Goal: Download file/media

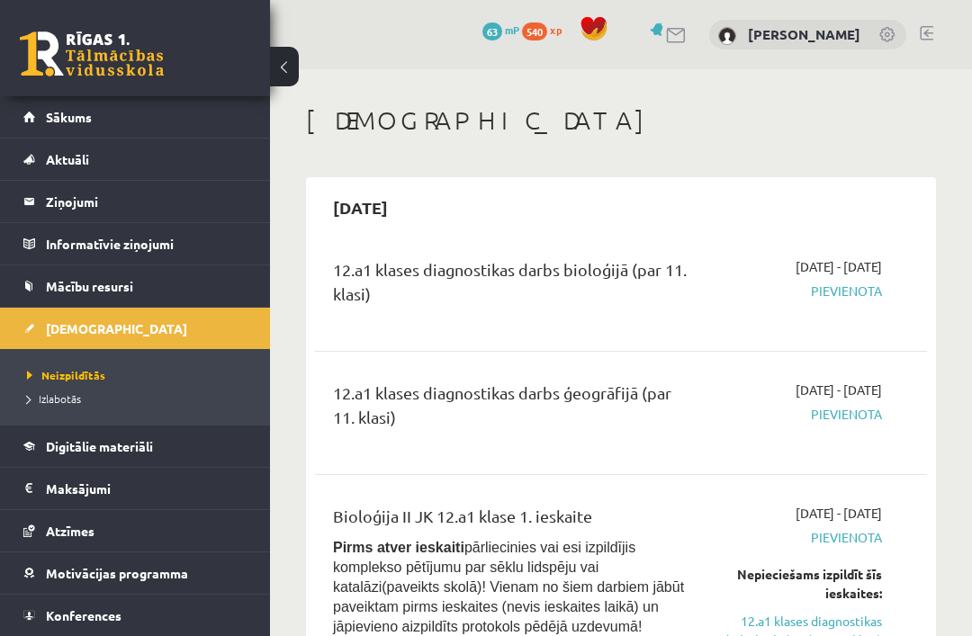
scroll to position [13056, 0]
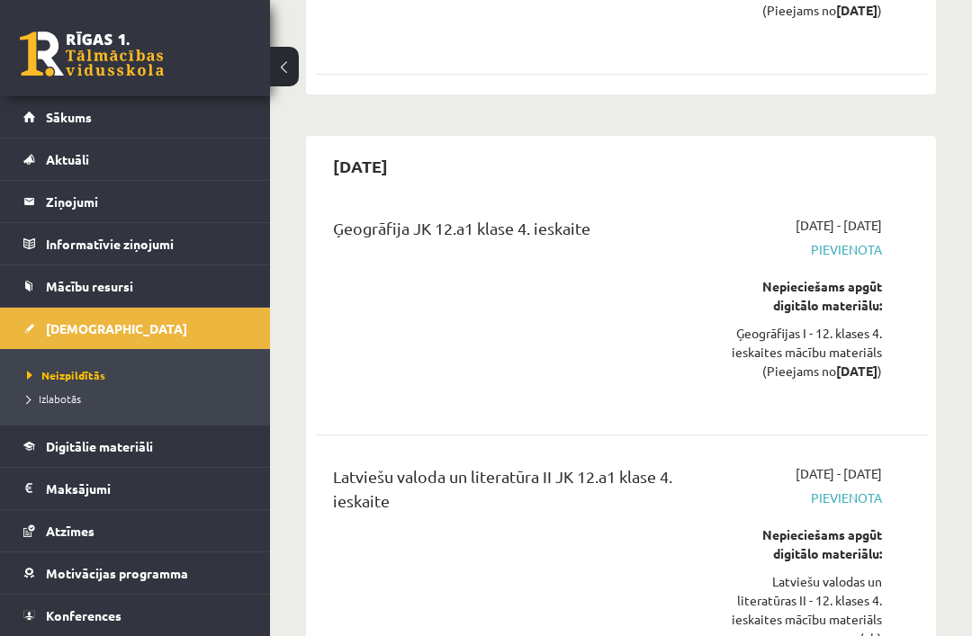
click at [99, 202] on legend "Ziņojumi 1" at bounding box center [147, 201] width 202 height 41
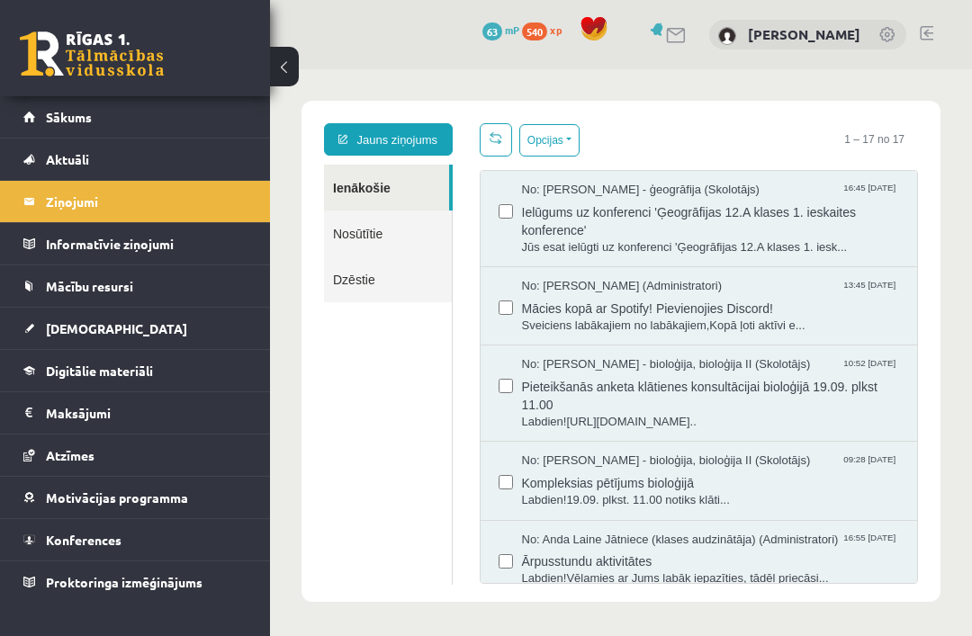
click at [410, 235] on link "Nosūtītie" at bounding box center [388, 234] width 128 height 46
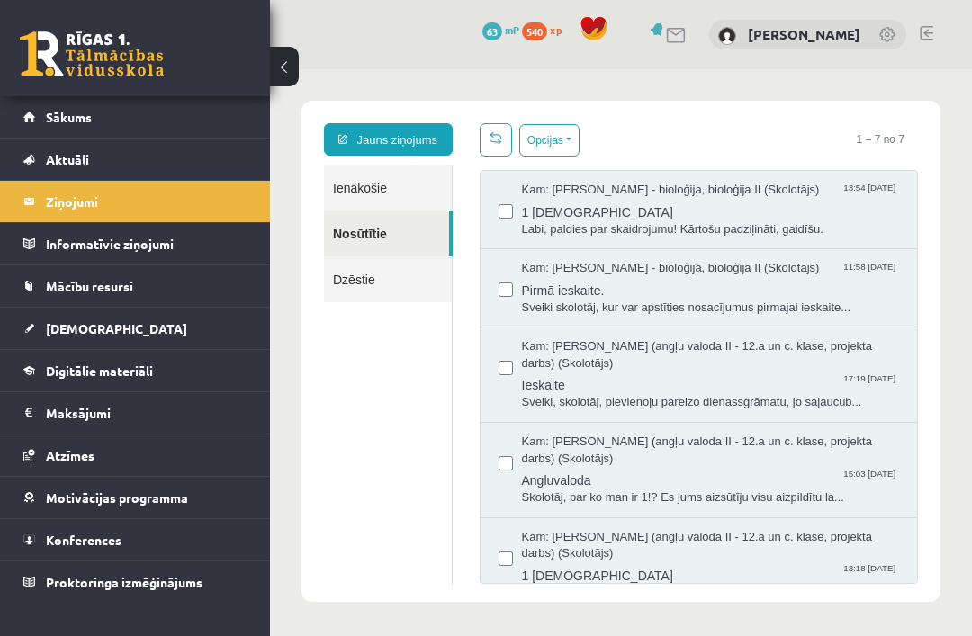
click at [769, 387] on span "Ieskaite" at bounding box center [711, 383] width 378 height 23
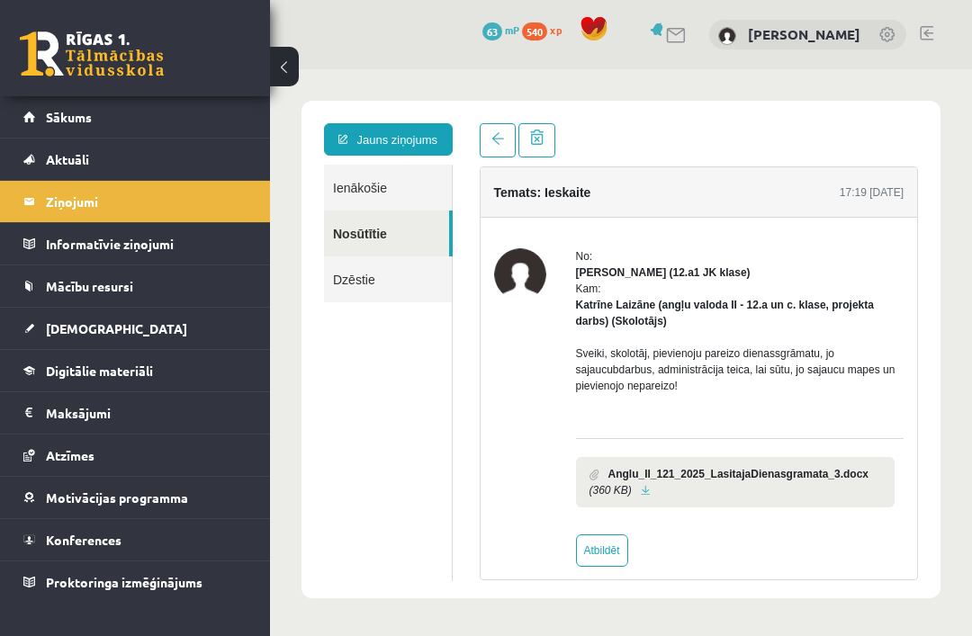
click at [677, 482] on b "Anglu_II_121_2025_LasitajaDienasgramata_3.docx" at bounding box center [738, 474] width 261 height 16
click at [651, 496] on link at bounding box center [646, 491] width 10 height 12
click at [71, 113] on span "Sākums" at bounding box center [69, 117] width 46 height 16
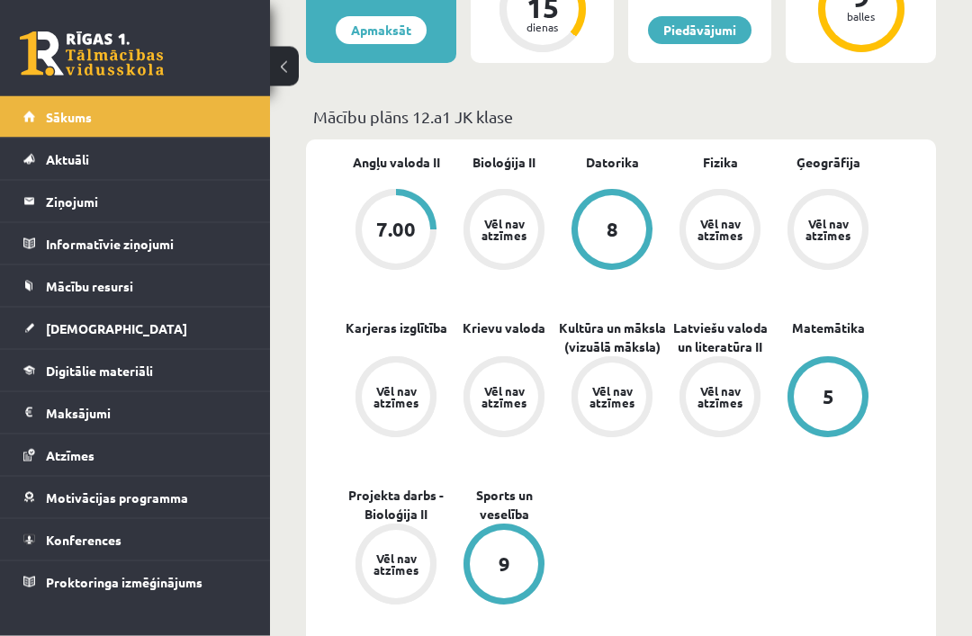
scroll to position [454, 0]
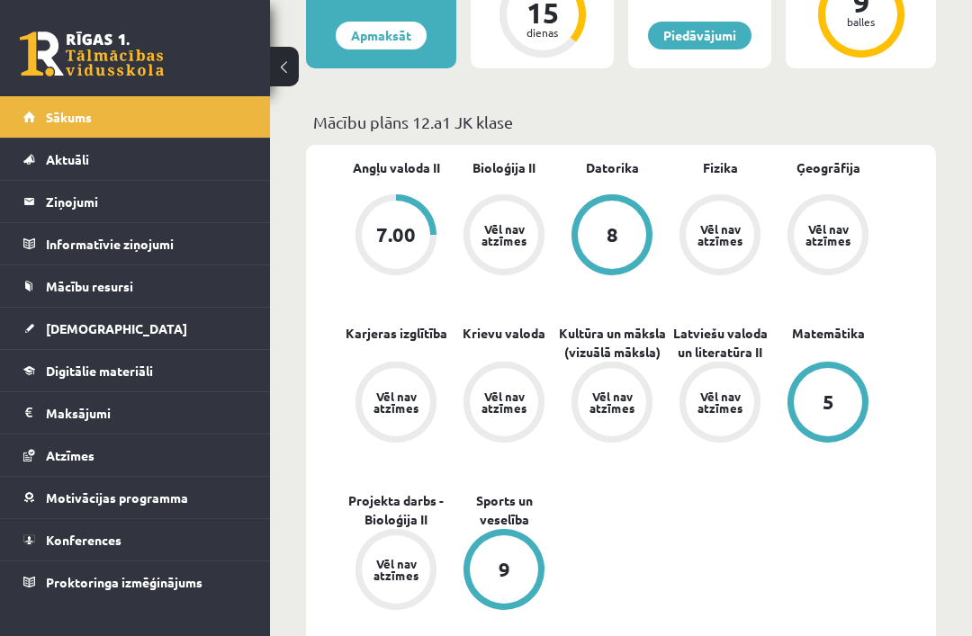
click at [128, 326] on link "[DEMOGRAPHIC_DATA]" at bounding box center [135, 328] width 224 height 41
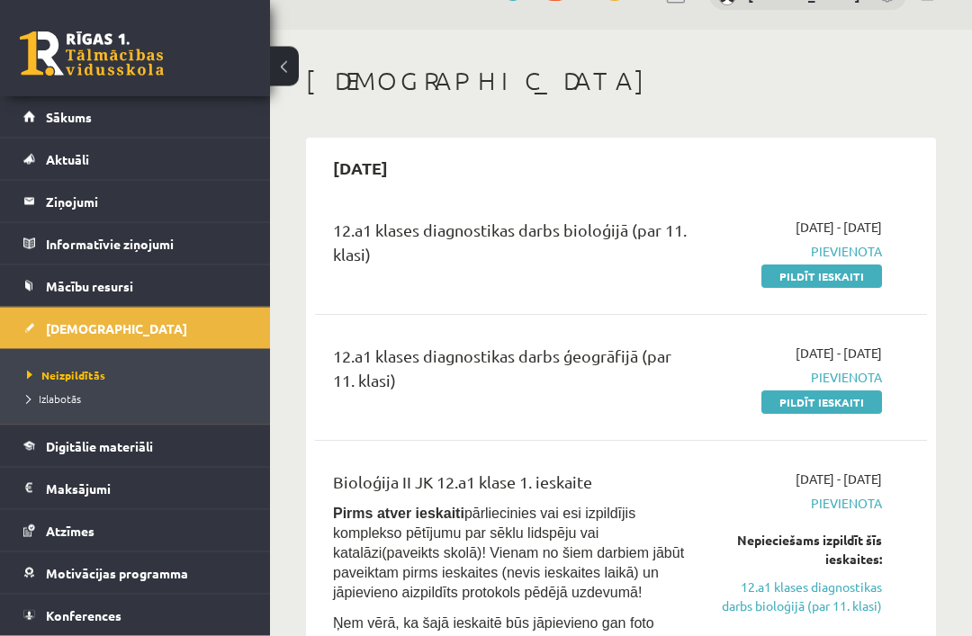
scroll to position [40, 0]
